Goal: Task Accomplishment & Management: Manage account settings

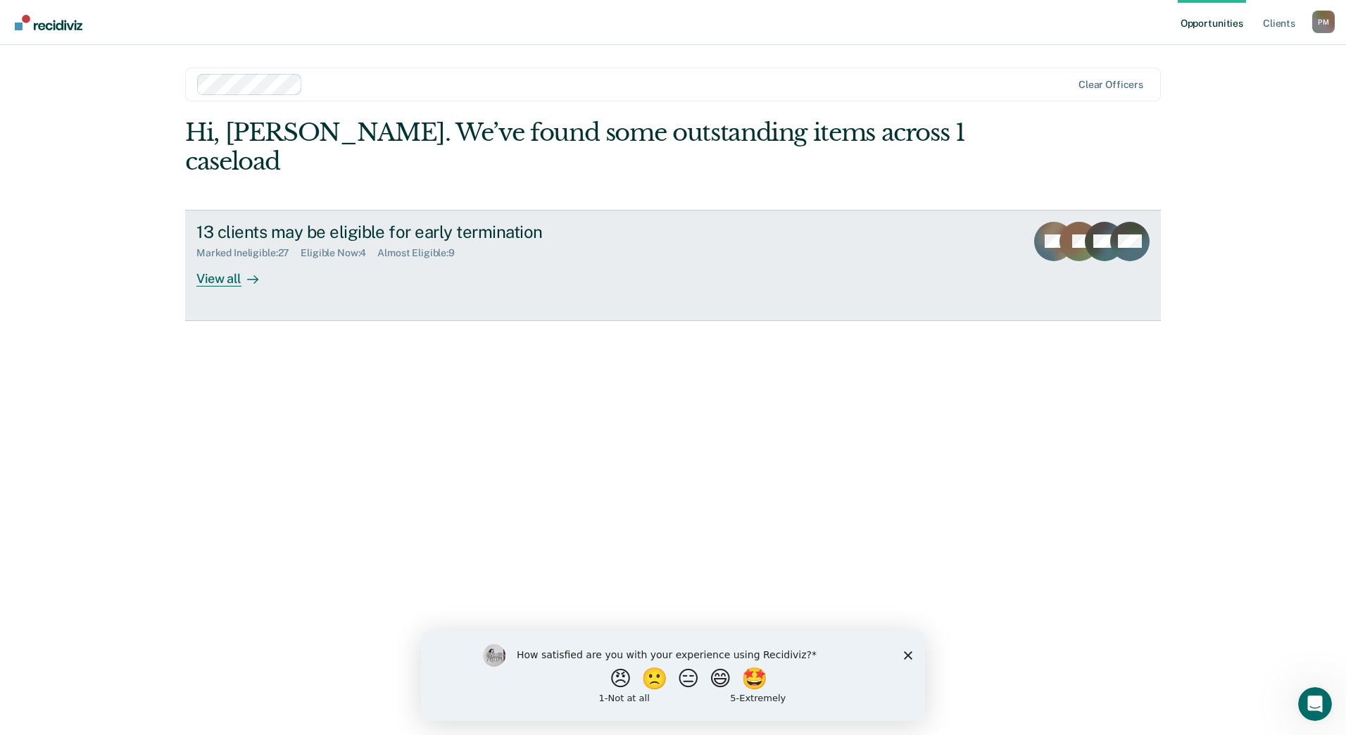
click at [225, 259] on div "View all" at bounding box center [235, 272] width 79 height 27
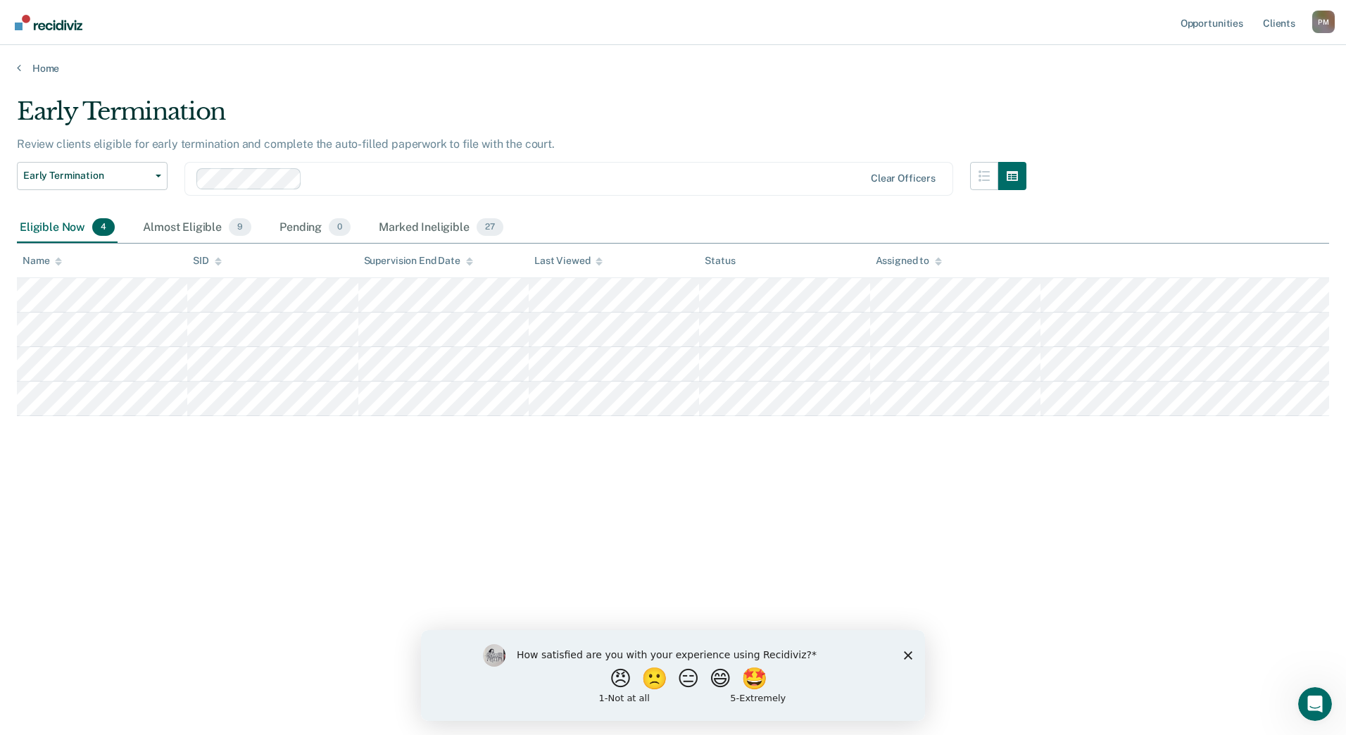
drag, startPoint x: 907, startPoint y: 654, endPoint x: 1307, endPoint y: 1276, distance: 739.1
click at [907, 654] on icon "Close survey" at bounding box center [908, 654] width 8 height 8
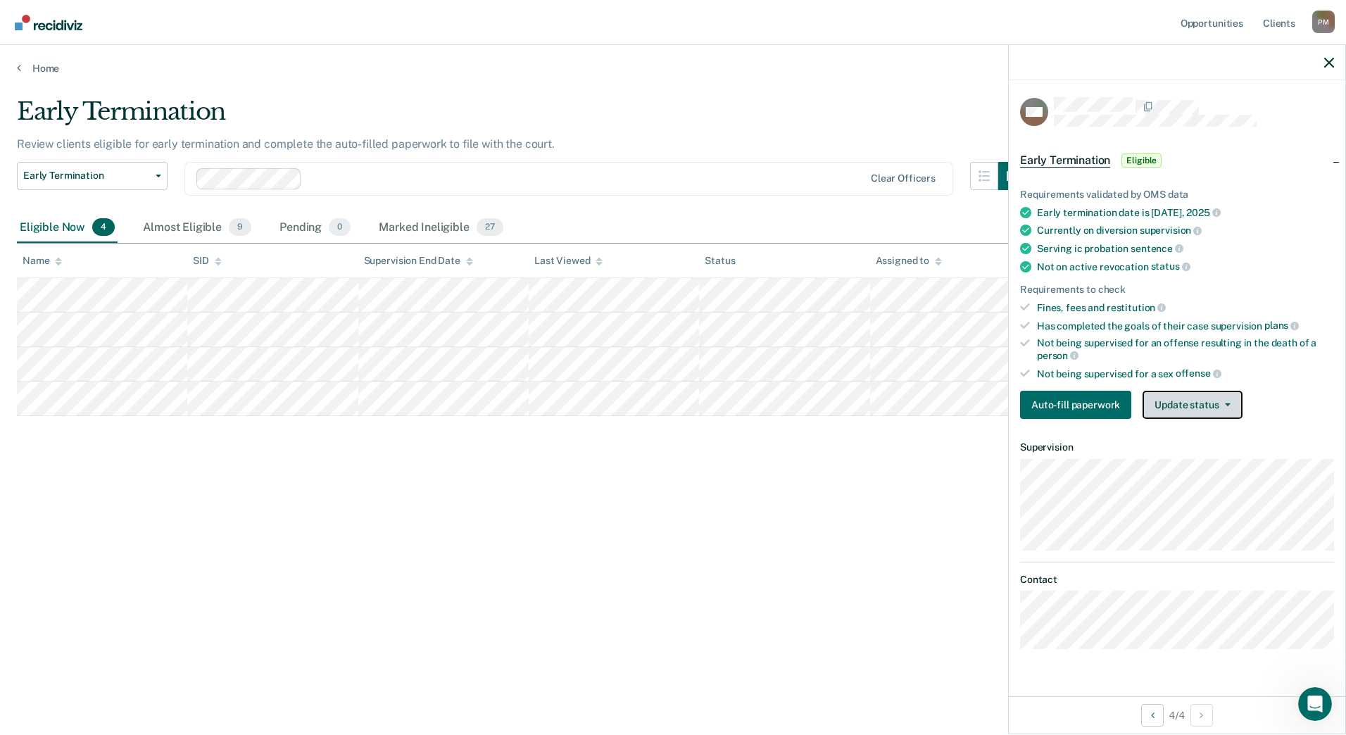
click at [1219, 403] on span "button" at bounding box center [1224, 404] width 11 height 3
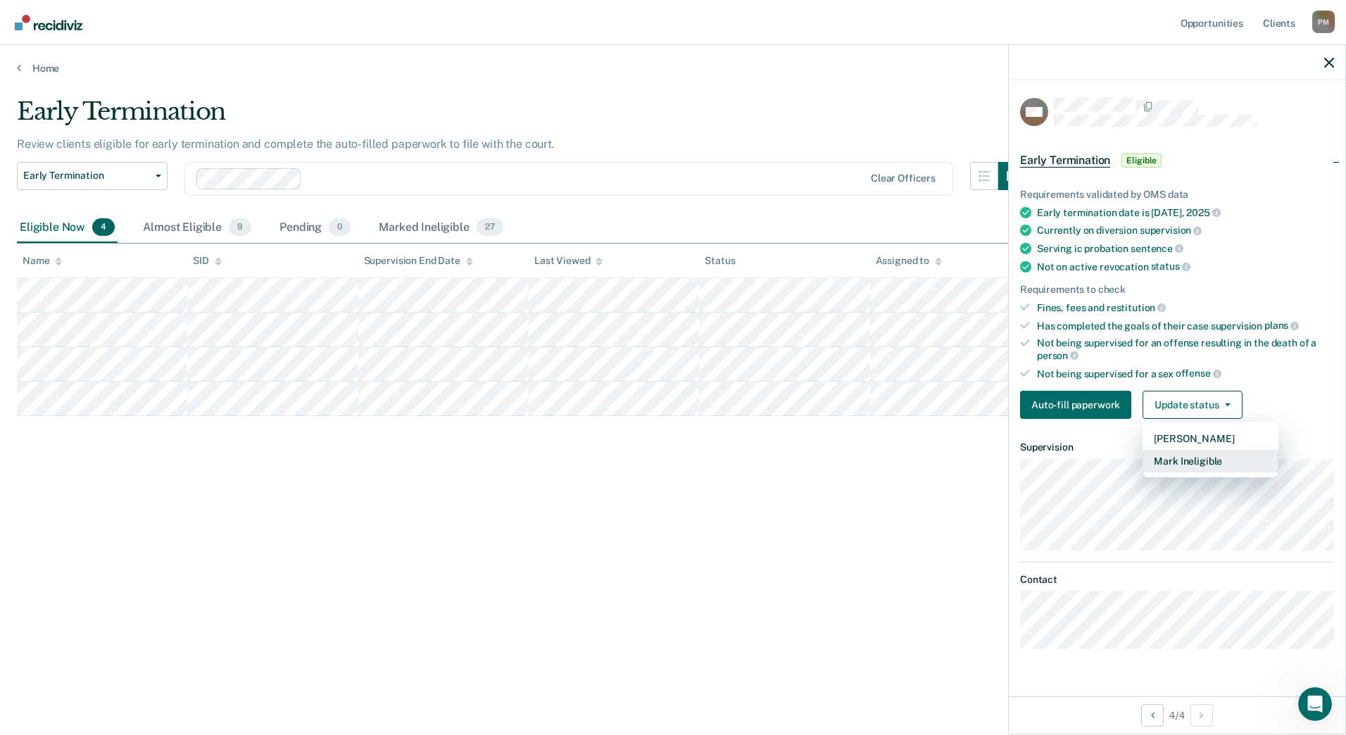
click at [1209, 459] on button "Mark Ineligible" at bounding box center [1211, 461] width 136 height 23
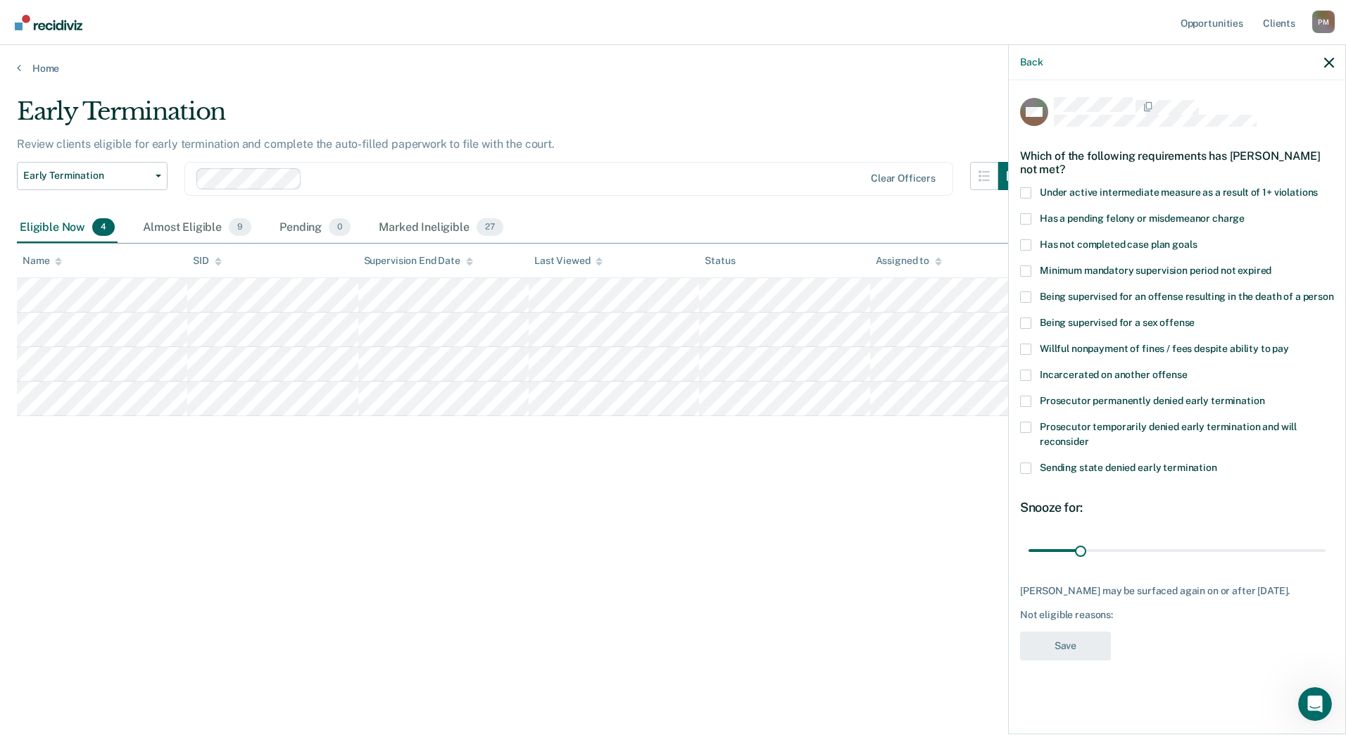
click at [1024, 246] on span at bounding box center [1025, 244] width 11 height 11
click at [1197, 239] on input "Has not completed case plan goals" at bounding box center [1197, 239] width 0 height 0
drag, startPoint x: 1083, startPoint y: 550, endPoint x: 1193, endPoint y: 547, distance: 109.9
type input "100"
click at [1193, 547] on input "range" at bounding box center [1177, 550] width 297 height 25
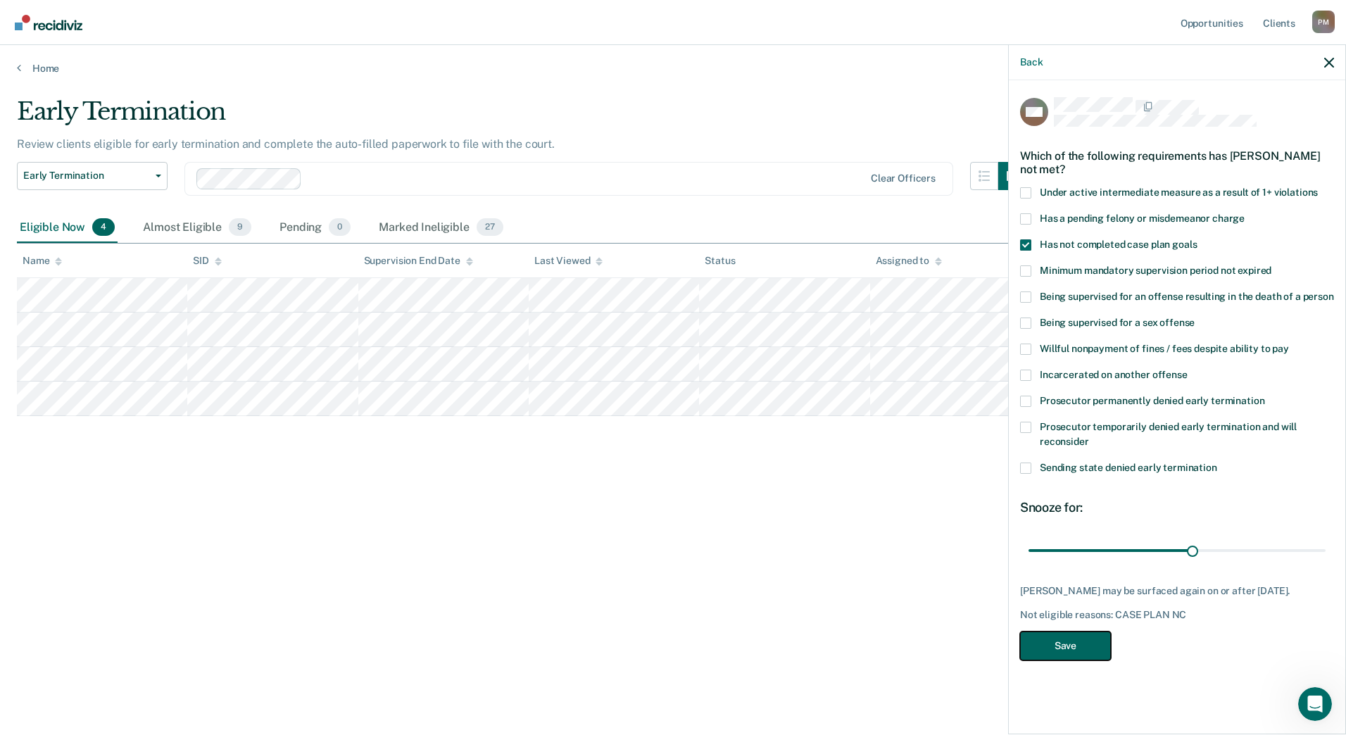
click at [1093, 641] on button "Save" at bounding box center [1065, 645] width 91 height 29
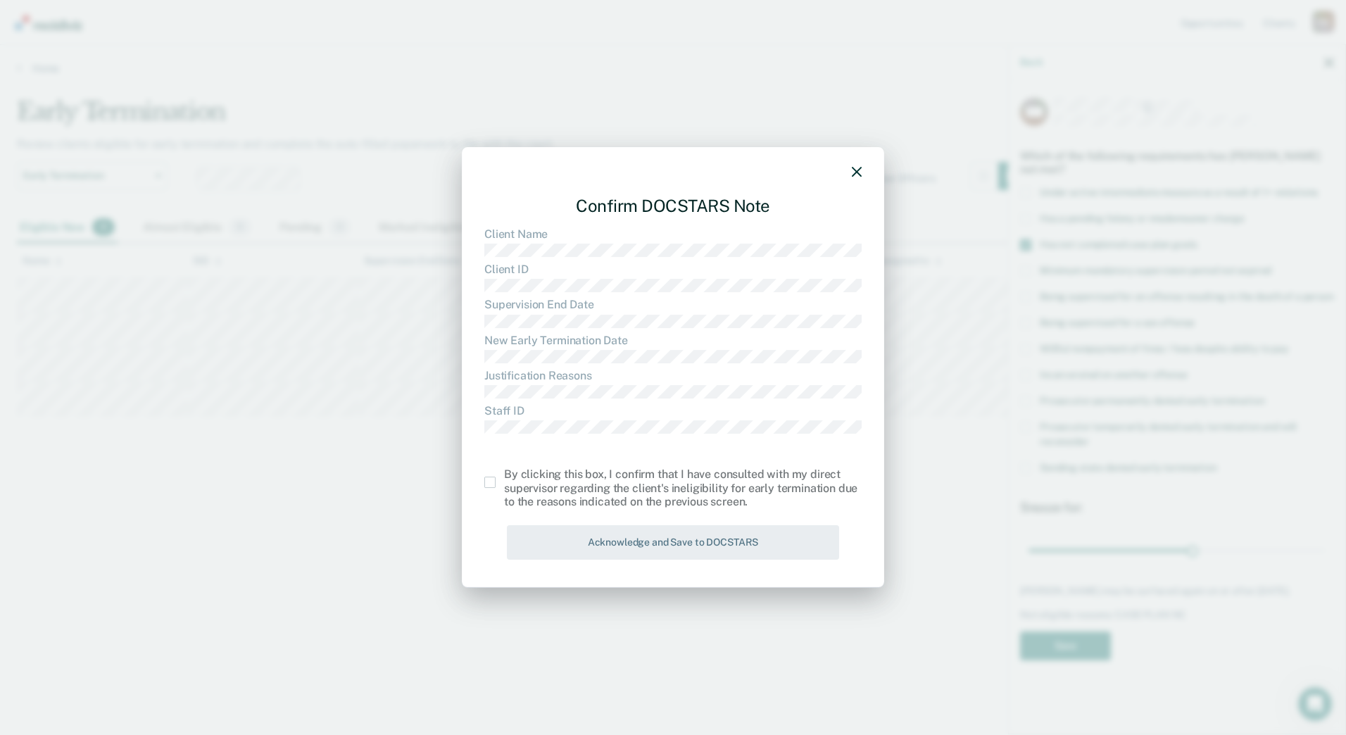
click at [484, 485] on span at bounding box center [489, 482] width 11 height 11
click at [504, 477] on input "checkbox" at bounding box center [504, 477] width 0 height 0
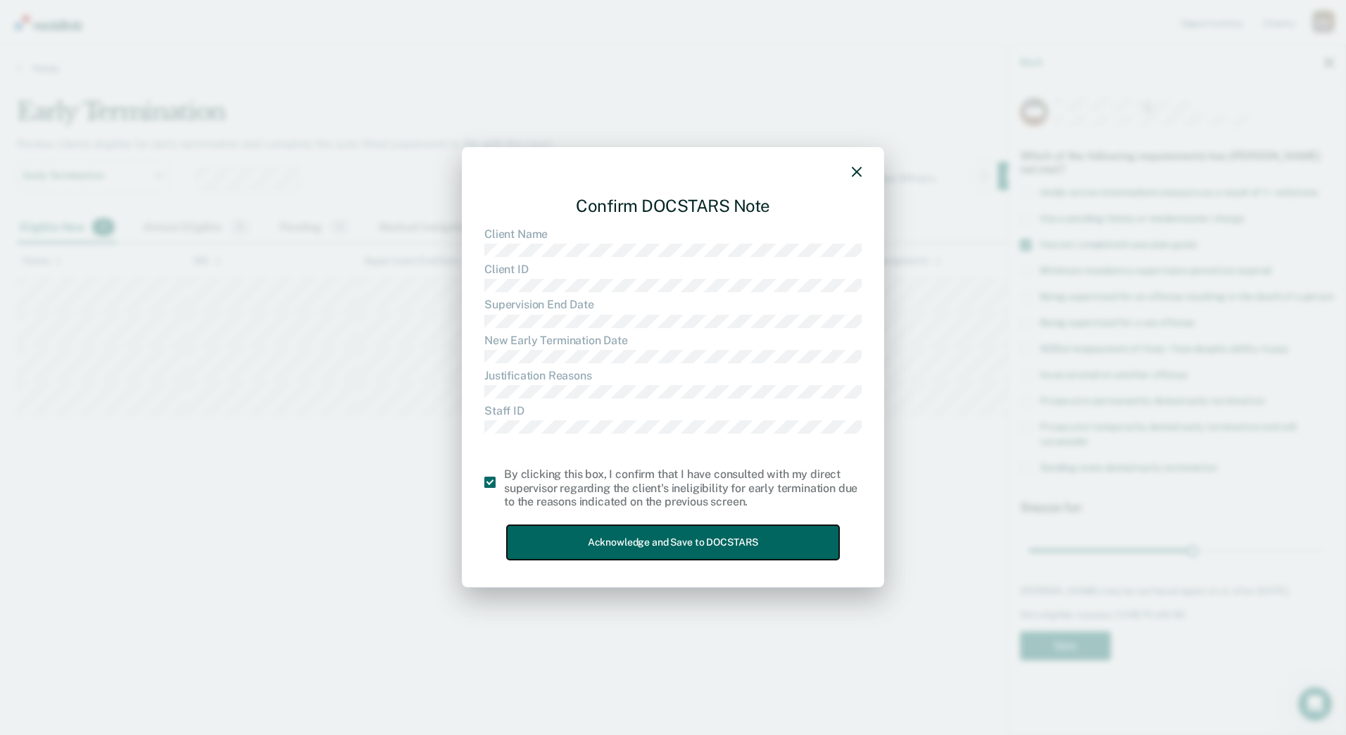
click at [556, 544] on button "Acknowledge and Save to DOCSTARS" at bounding box center [673, 542] width 332 height 34
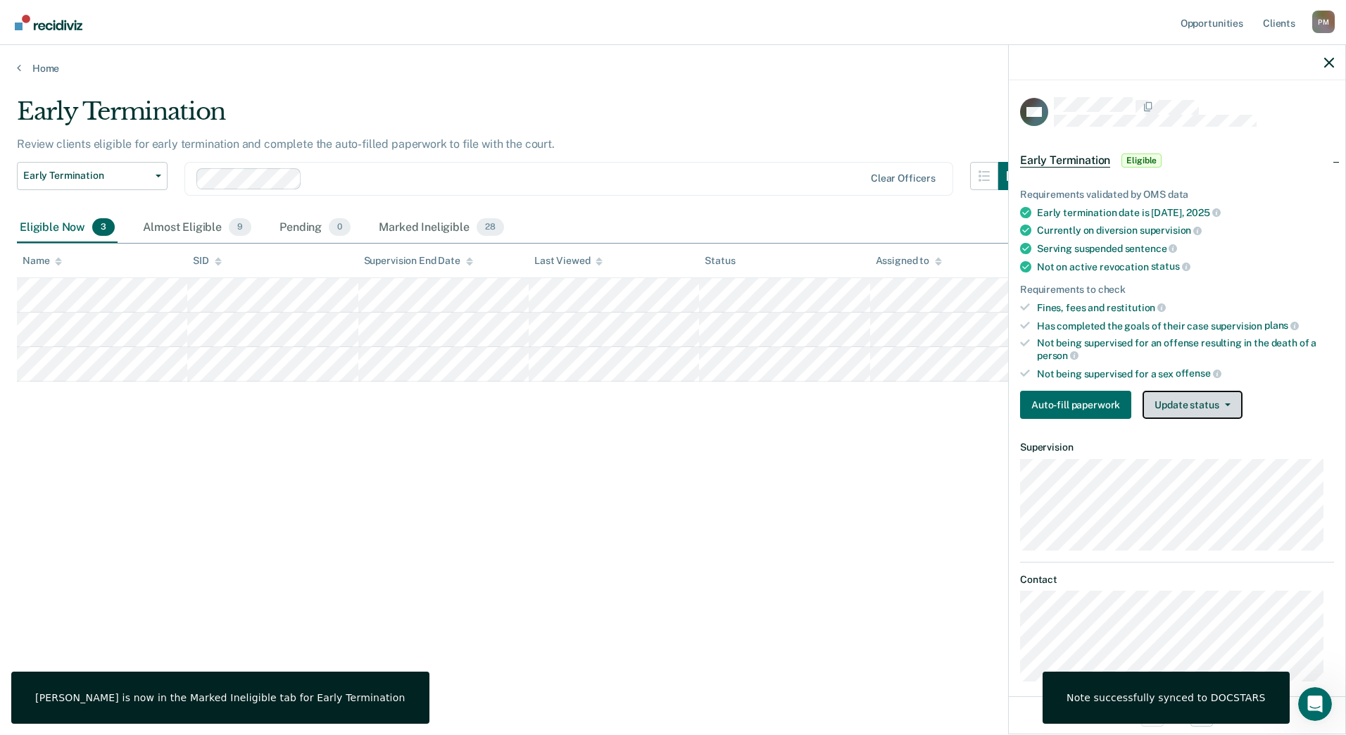
click at [1206, 392] on button "Update status" at bounding box center [1192, 405] width 99 height 28
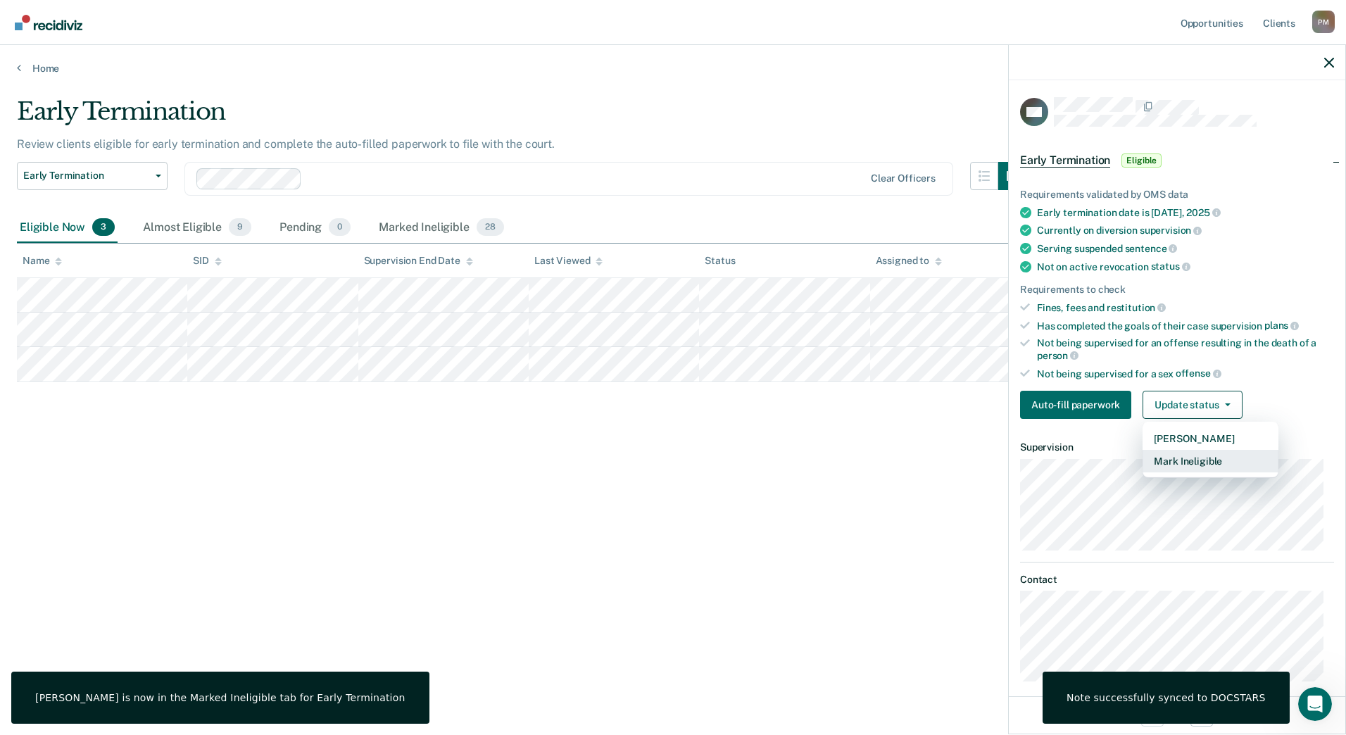
click at [1214, 465] on button "Mark Ineligible" at bounding box center [1211, 461] width 136 height 23
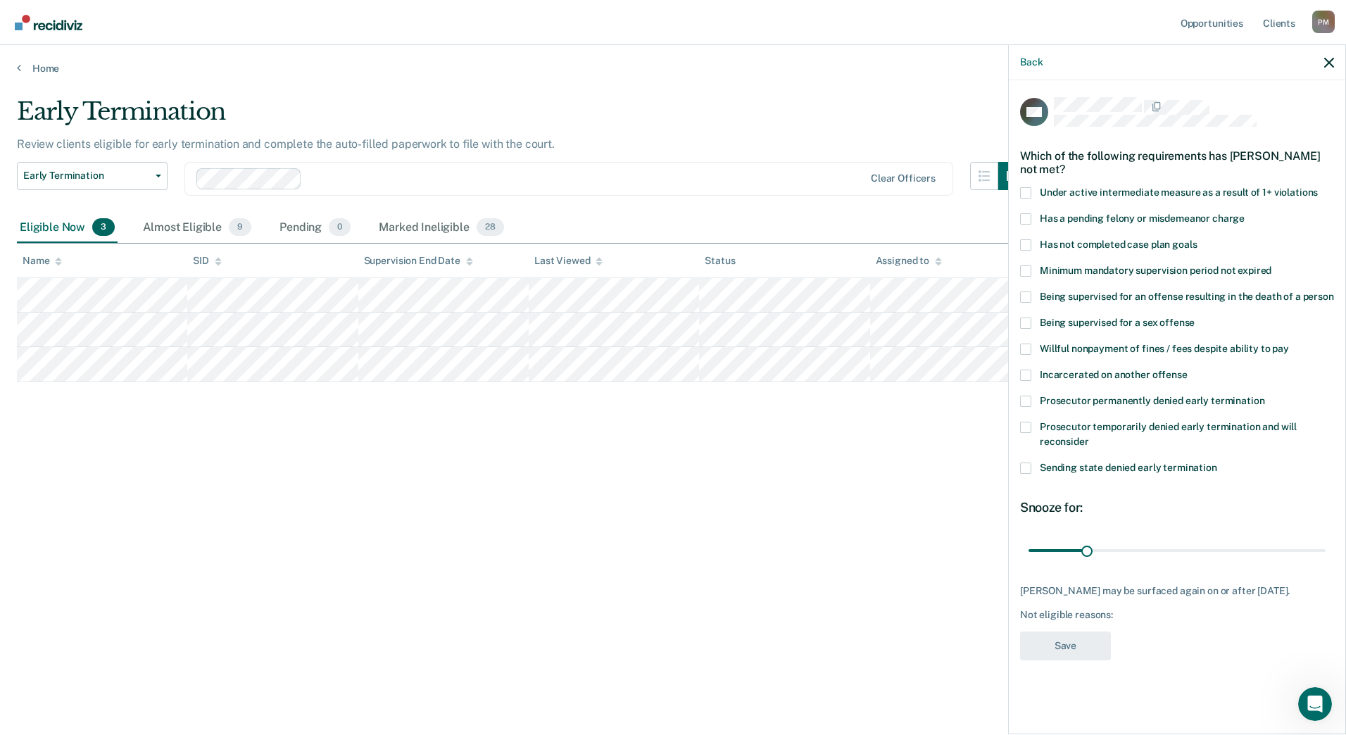
click at [1026, 242] on span at bounding box center [1025, 244] width 11 height 11
click at [1197, 239] on input "Has not completed case plan goals" at bounding box center [1197, 239] width 0 height 0
drag, startPoint x: 1086, startPoint y: 550, endPoint x: 1197, endPoint y: 551, distance: 111.2
type input "90"
click at [1197, 551] on input "range" at bounding box center [1177, 550] width 297 height 25
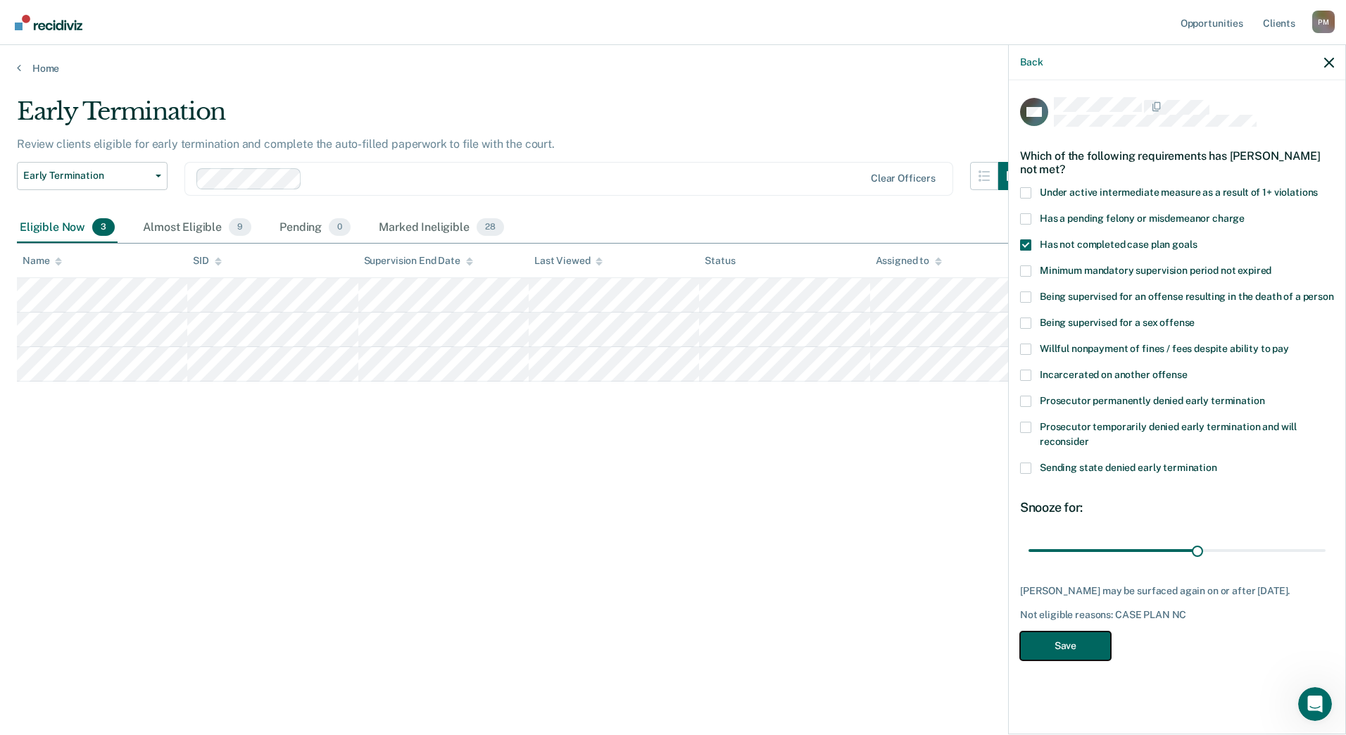
click at [1064, 658] on button "Save" at bounding box center [1065, 645] width 91 height 29
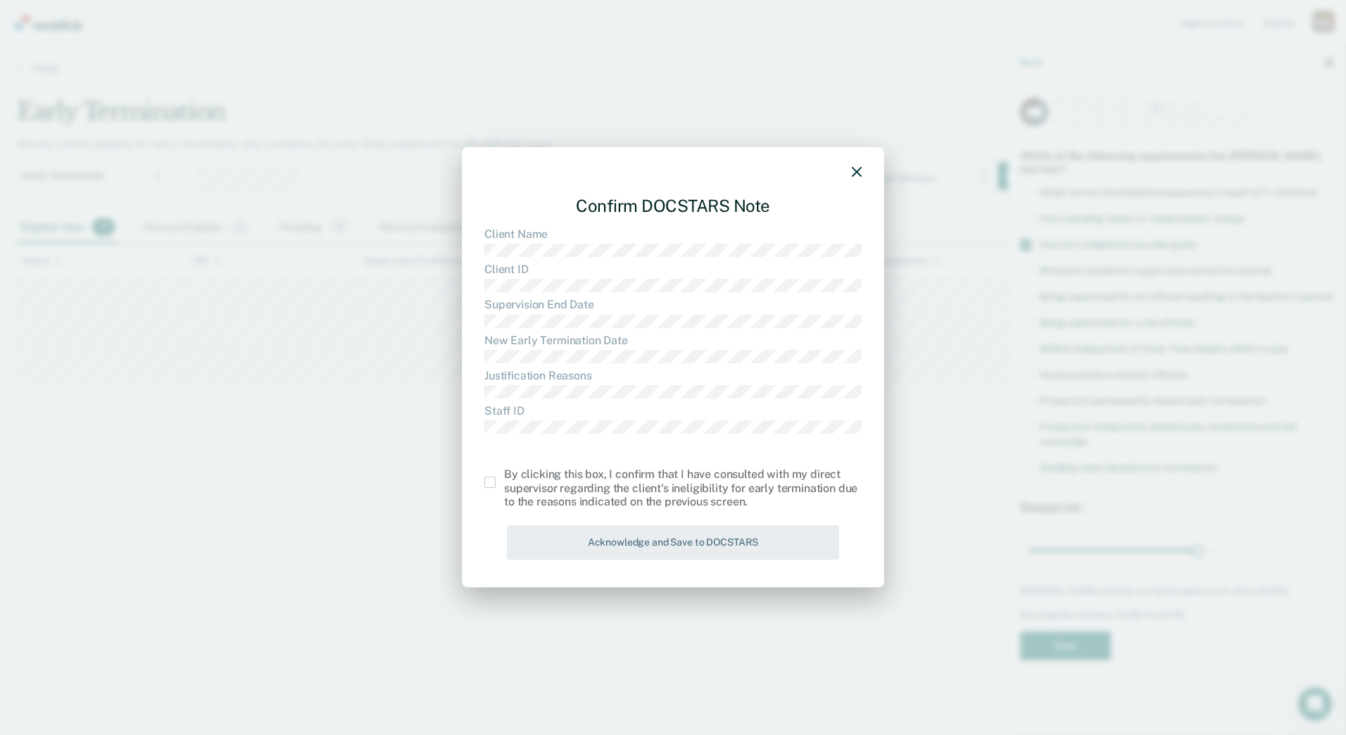
click at [490, 489] on div "By clicking this box, I confirm that I have consulted with my direct supervisor…" at bounding box center [672, 488] width 377 height 41
click at [490, 482] on span at bounding box center [489, 482] width 11 height 11
click at [504, 477] on input "checkbox" at bounding box center [504, 477] width 0 height 0
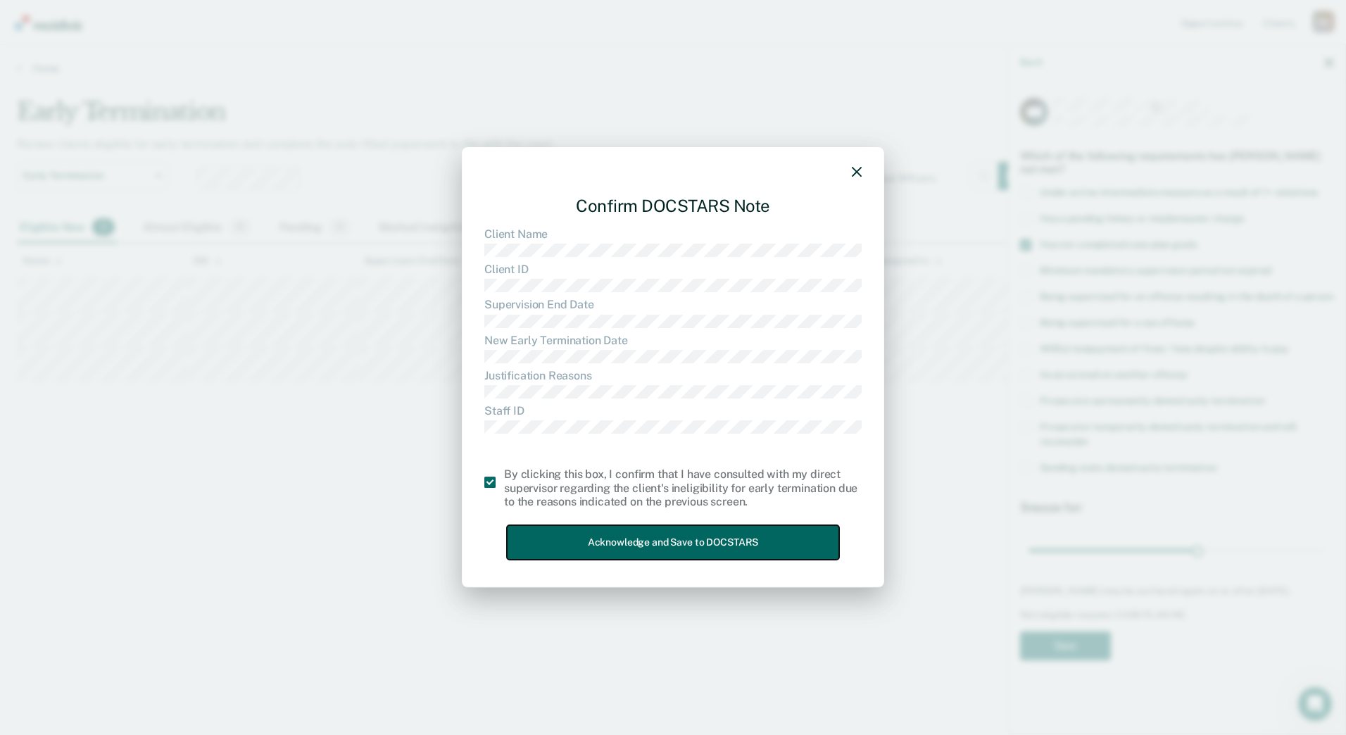
click at [547, 548] on button "Acknowledge and Save to DOCSTARS" at bounding box center [673, 542] width 332 height 34
